Goal: Task Accomplishment & Management: Use online tool/utility

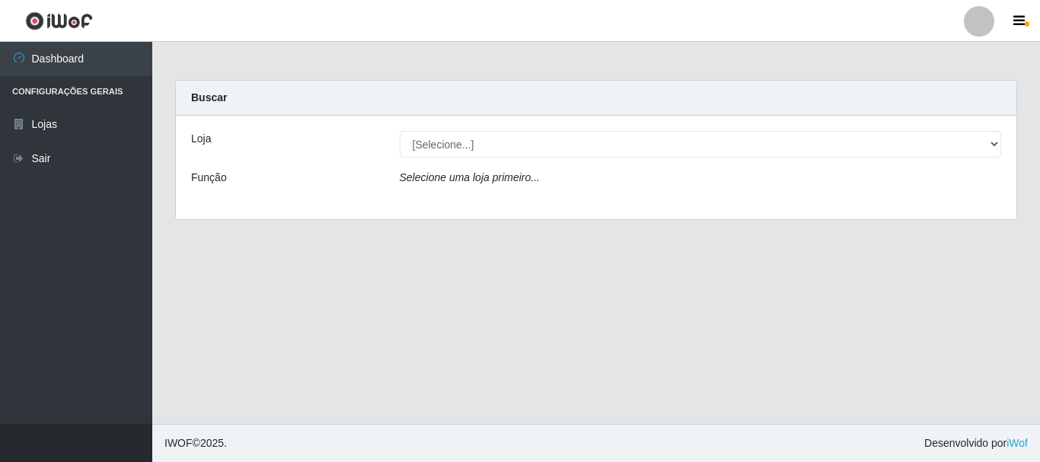
select select "64"
click at [400, 131] on select "[Selecione...] [GEOGRAPHIC_DATA] [GEOGRAPHIC_DATA]" at bounding box center [701, 144] width 602 height 27
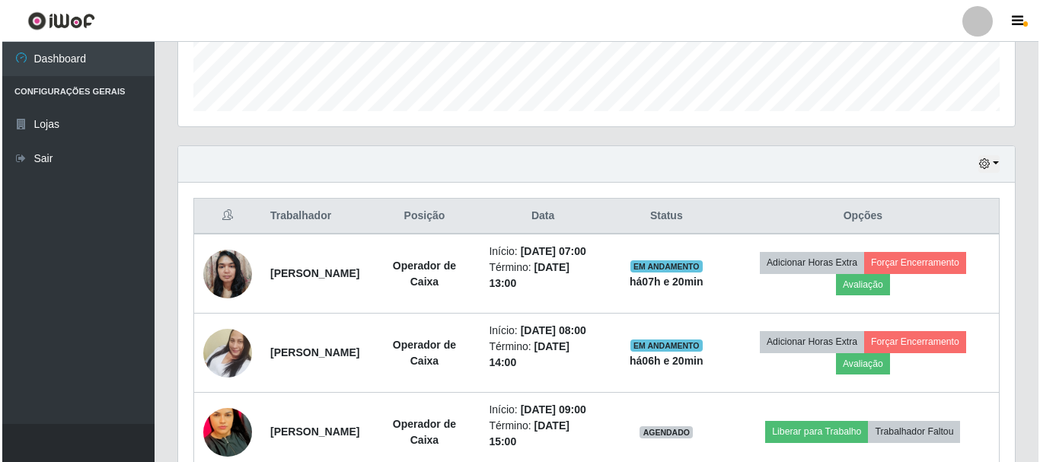
scroll to position [533, 0]
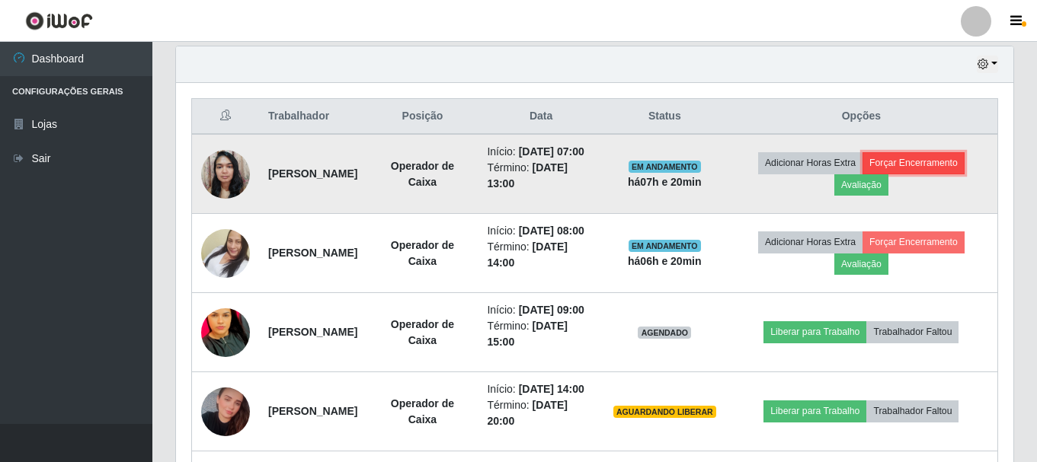
click at [950, 174] on button "Forçar Encerramento" at bounding box center [913, 162] width 102 height 21
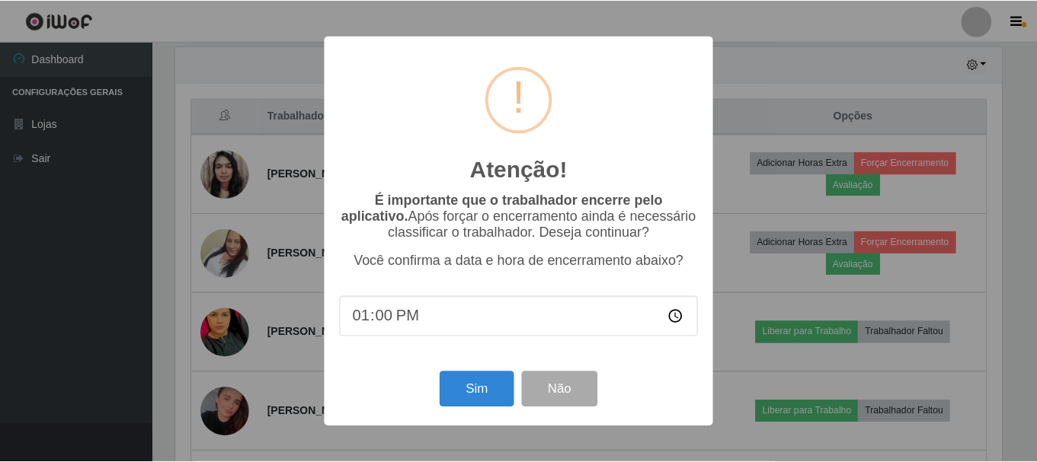
scroll to position [316, 829]
click at [485, 394] on button "Sim" at bounding box center [478, 390] width 74 height 36
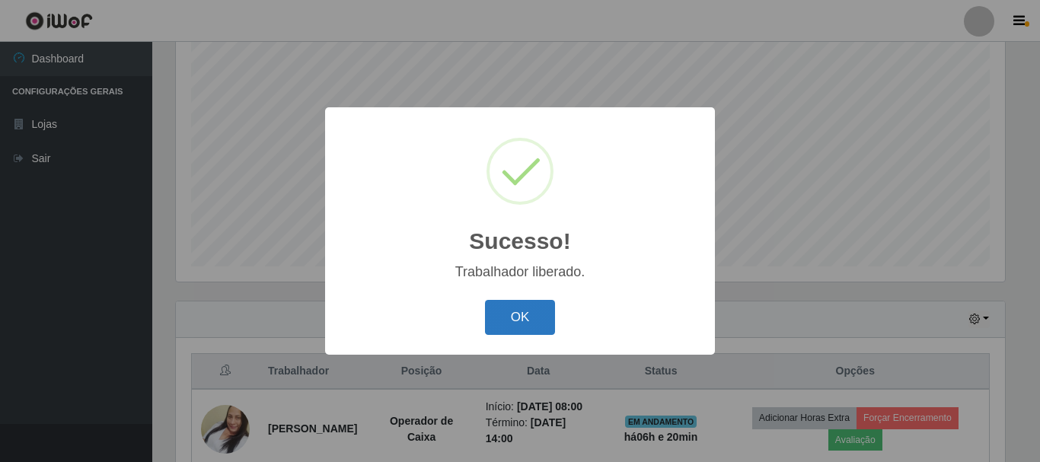
click at [535, 304] on button "OK" at bounding box center [520, 318] width 71 height 36
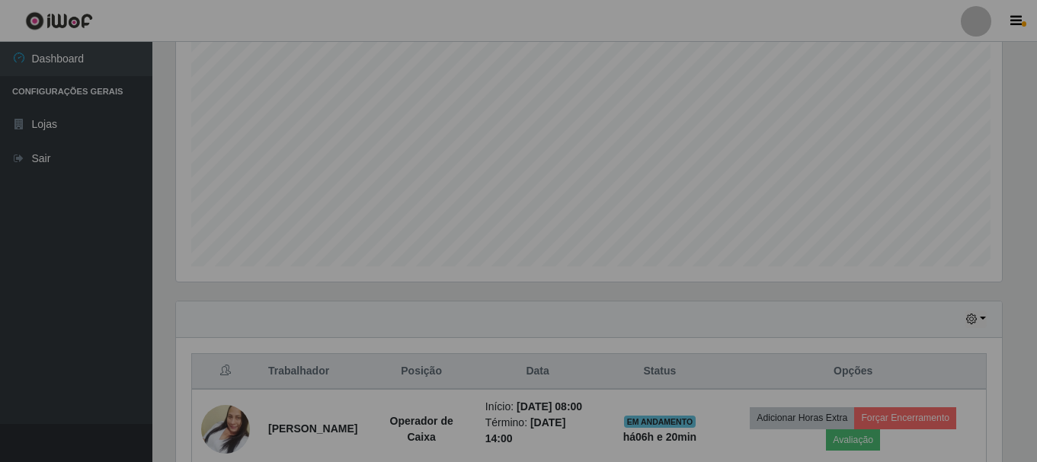
scroll to position [316, 837]
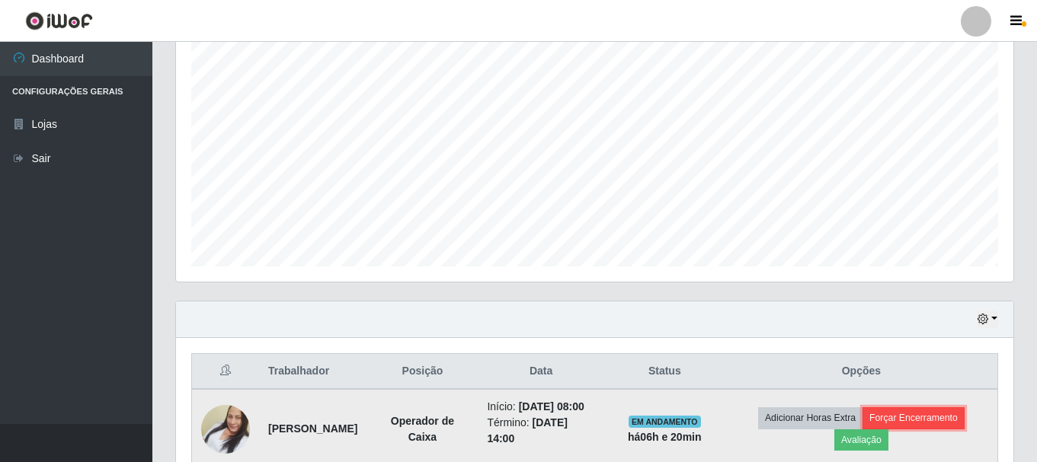
click at [957, 429] on button "Forçar Encerramento" at bounding box center [913, 417] width 102 height 21
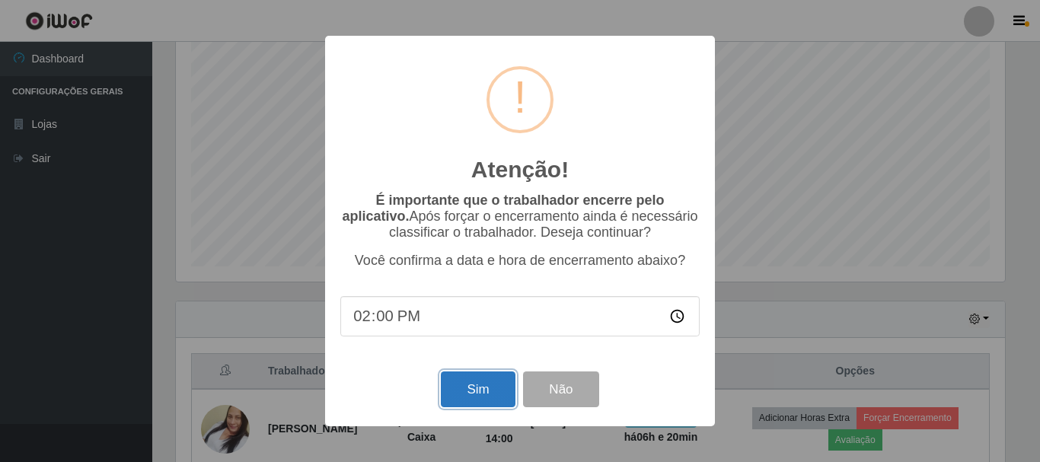
click at [467, 390] on button "Sim" at bounding box center [478, 390] width 74 height 36
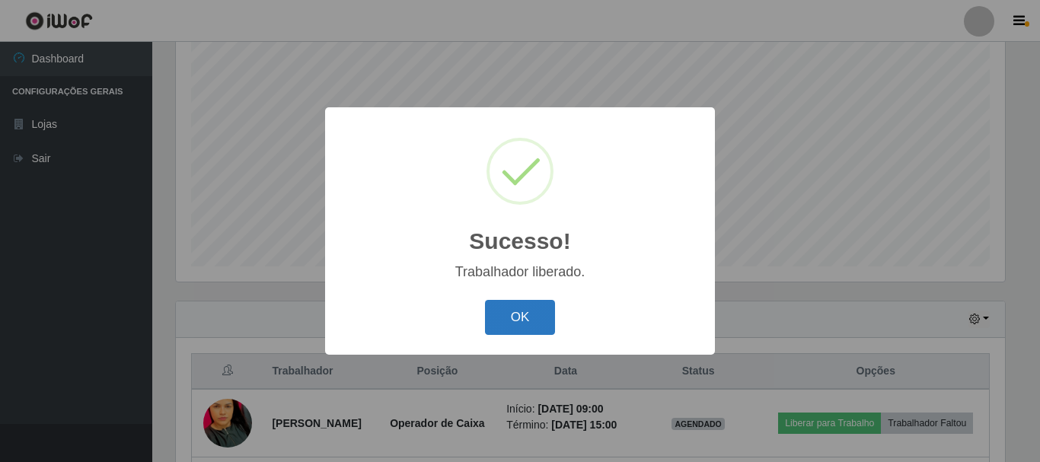
click at [506, 313] on button "OK" at bounding box center [520, 318] width 71 height 36
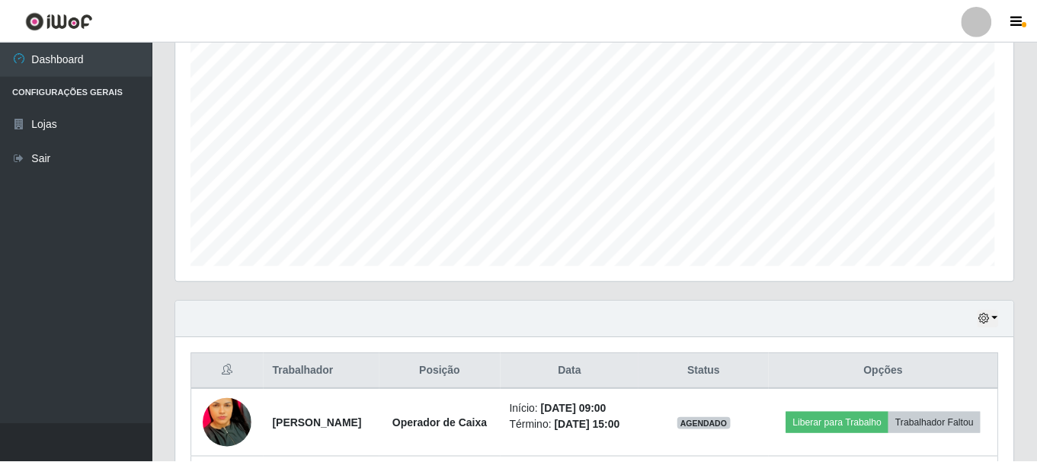
scroll to position [316, 837]
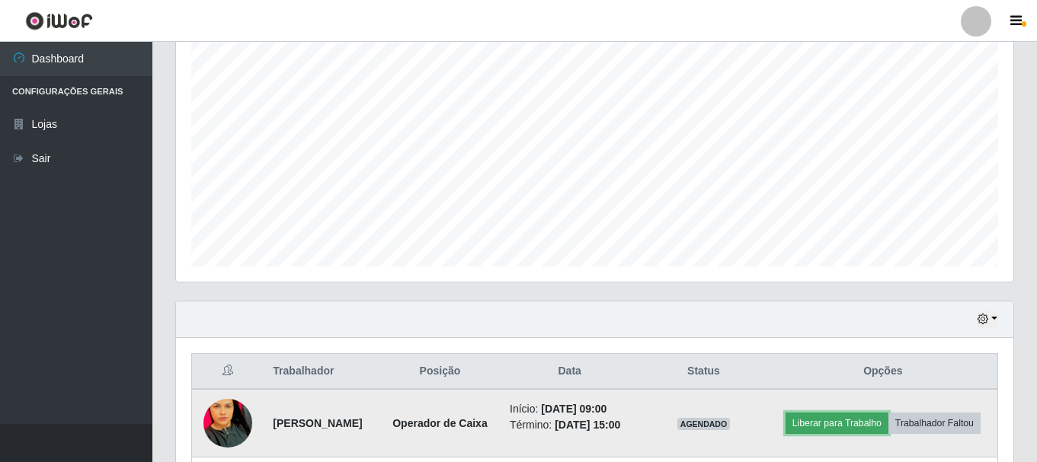
click at [870, 415] on button "Liberar para Trabalho" at bounding box center [836, 423] width 103 height 21
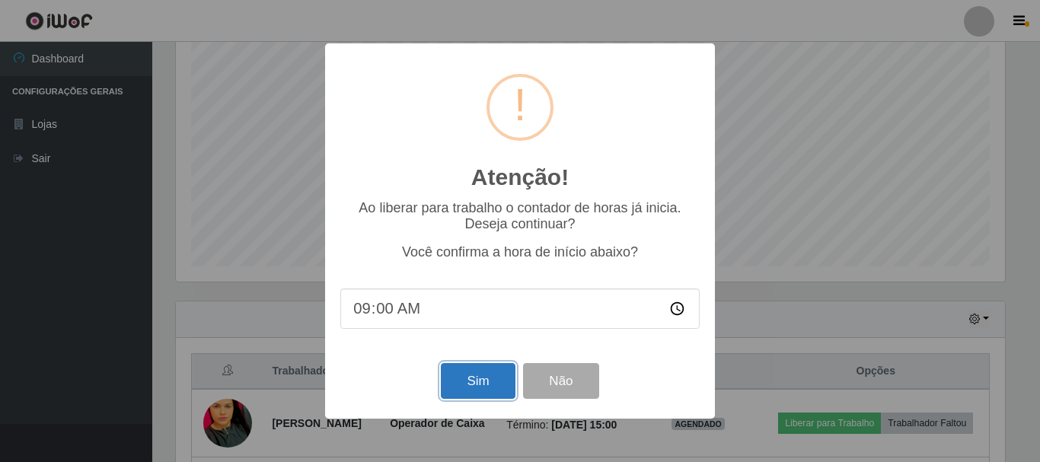
click at [450, 387] on button "Sim" at bounding box center [478, 381] width 74 height 36
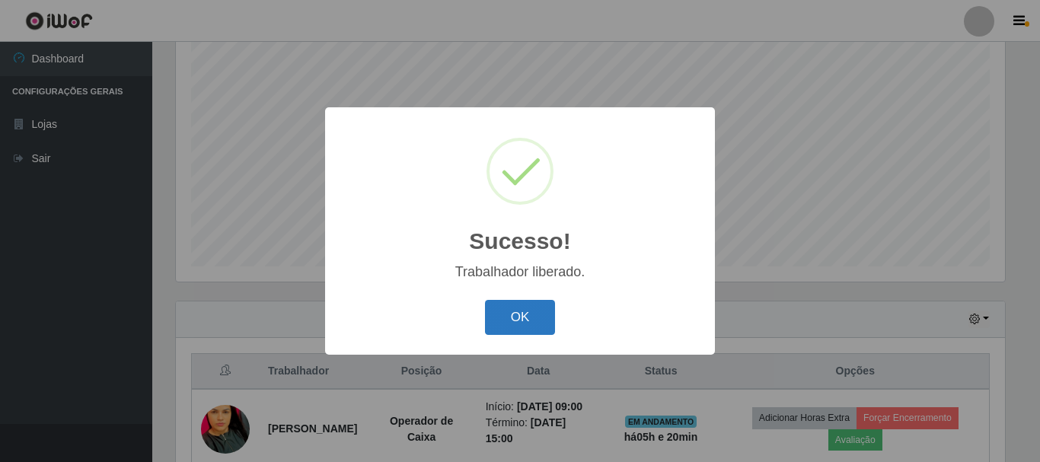
click at [522, 319] on button "OK" at bounding box center [520, 318] width 71 height 36
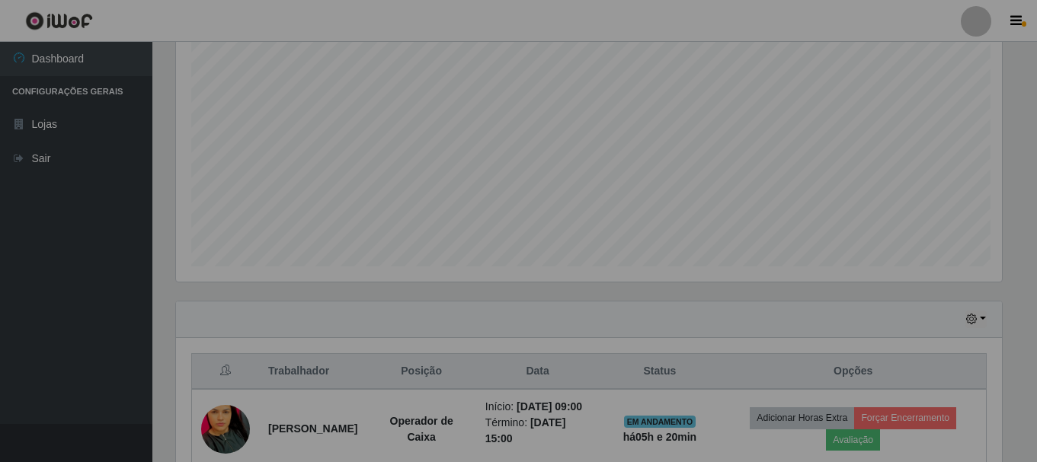
scroll to position [0, 0]
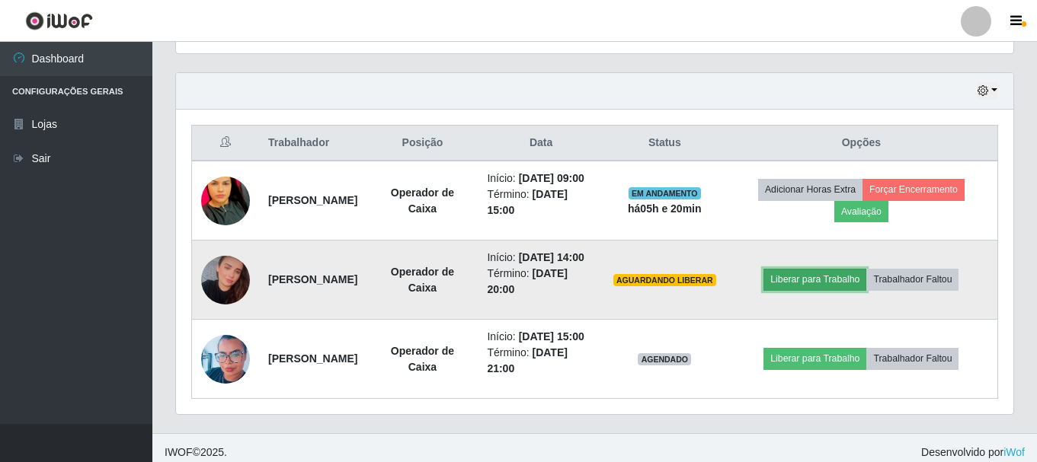
click at [826, 290] on button "Liberar para Trabalho" at bounding box center [814, 279] width 103 height 21
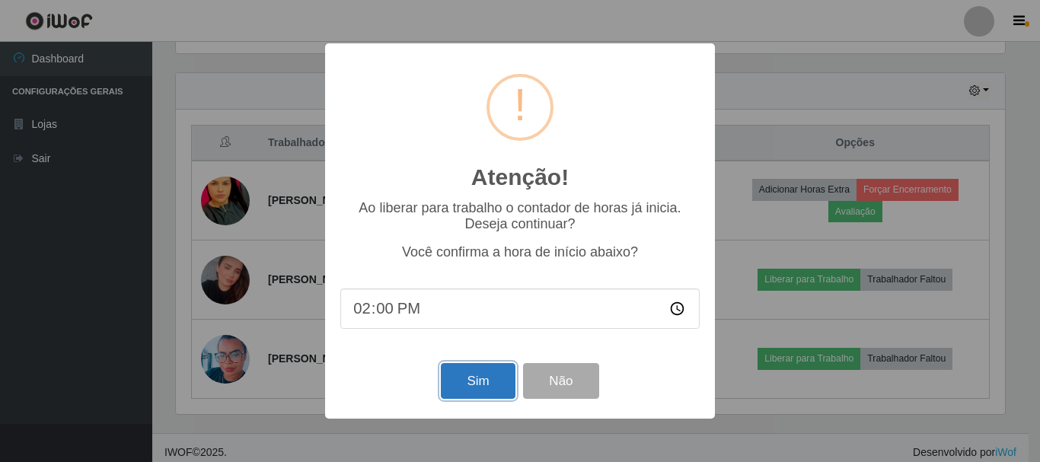
click at [462, 385] on button "Sim" at bounding box center [478, 381] width 74 height 36
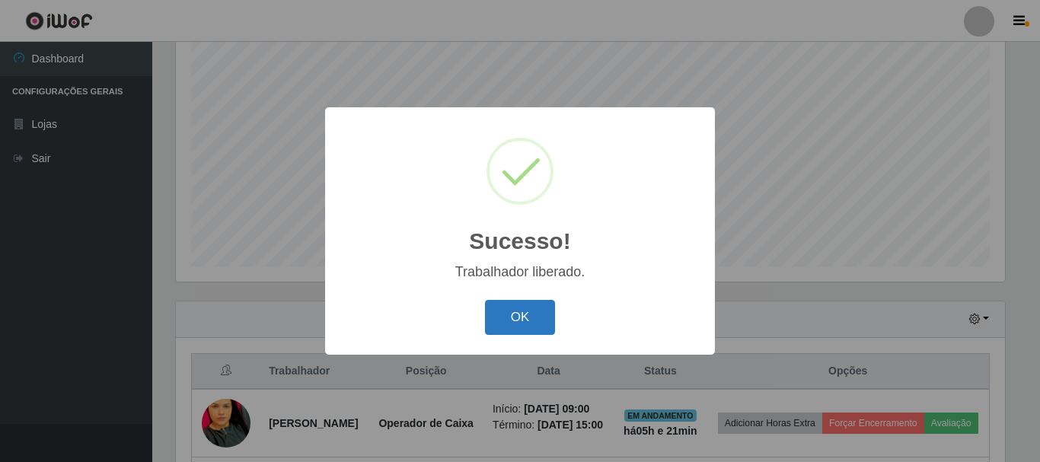
click at [505, 324] on button "OK" at bounding box center [520, 318] width 71 height 36
